Goal: Navigation & Orientation: Find specific page/section

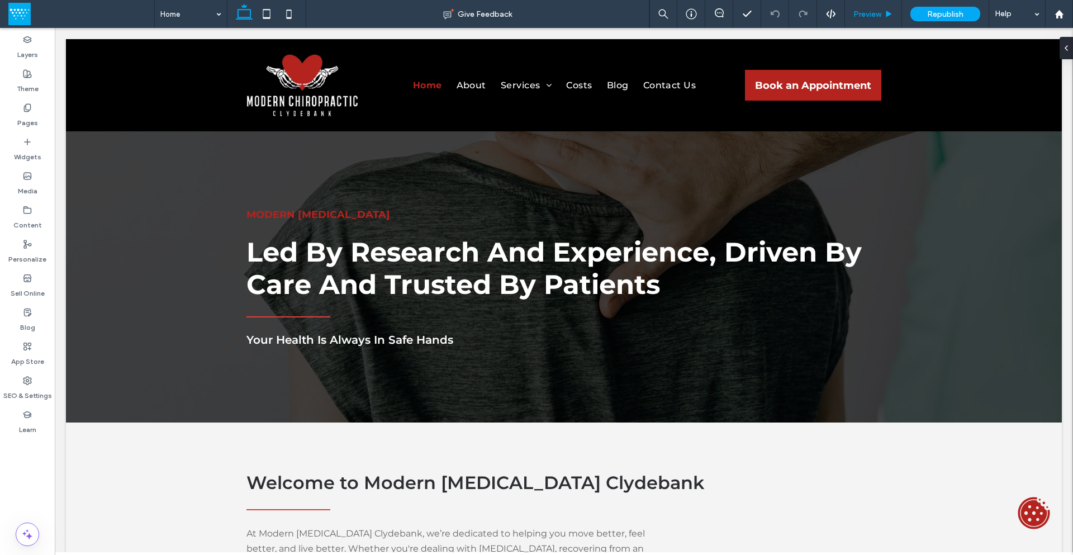
click at [872, 12] on span "Preview" at bounding box center [868, 15] width 28 height 10
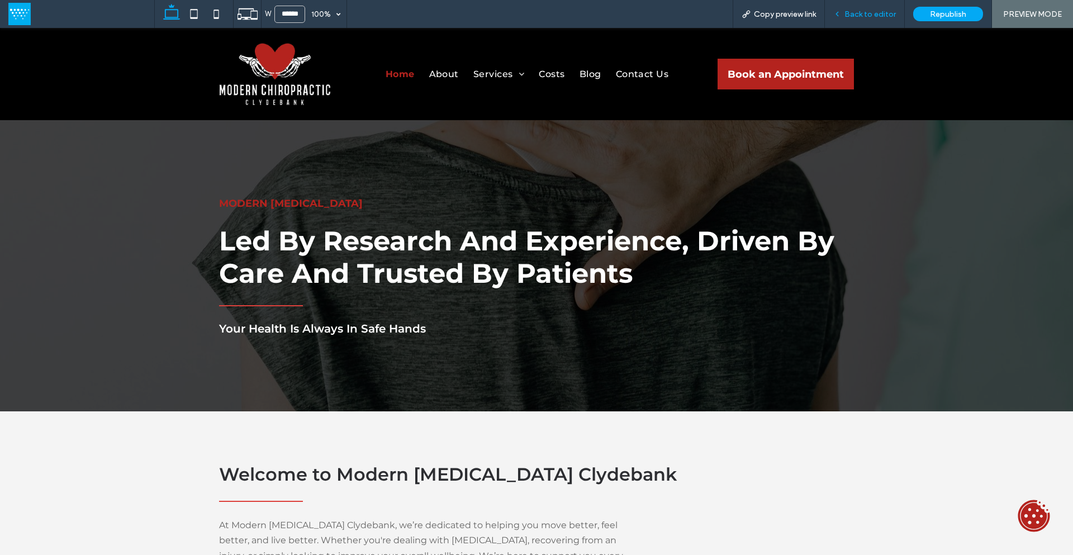
drag, startPoint x: 862, startPoint y: 13, endPoint x: 847, endPoint y: 41, distance: 31.8
click at [862, 13] on span "Back to editor" at bounding box center [870, 15] width 51 height 10
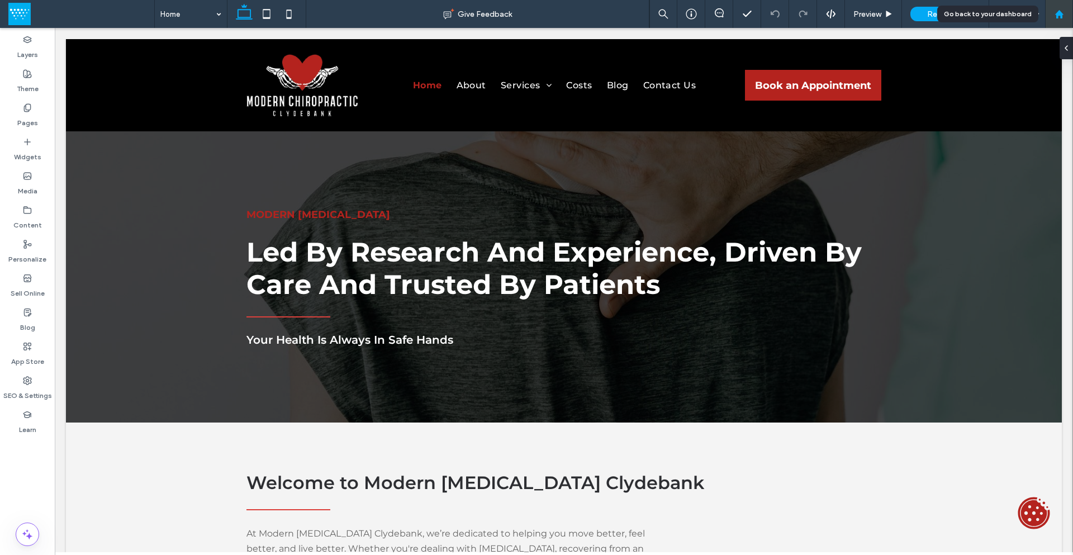
click at [1056, 15] on icon at bounding box center [1060, 15] width 10 height 10
